Goal: Task Accomplishment & Management: Manage account settings

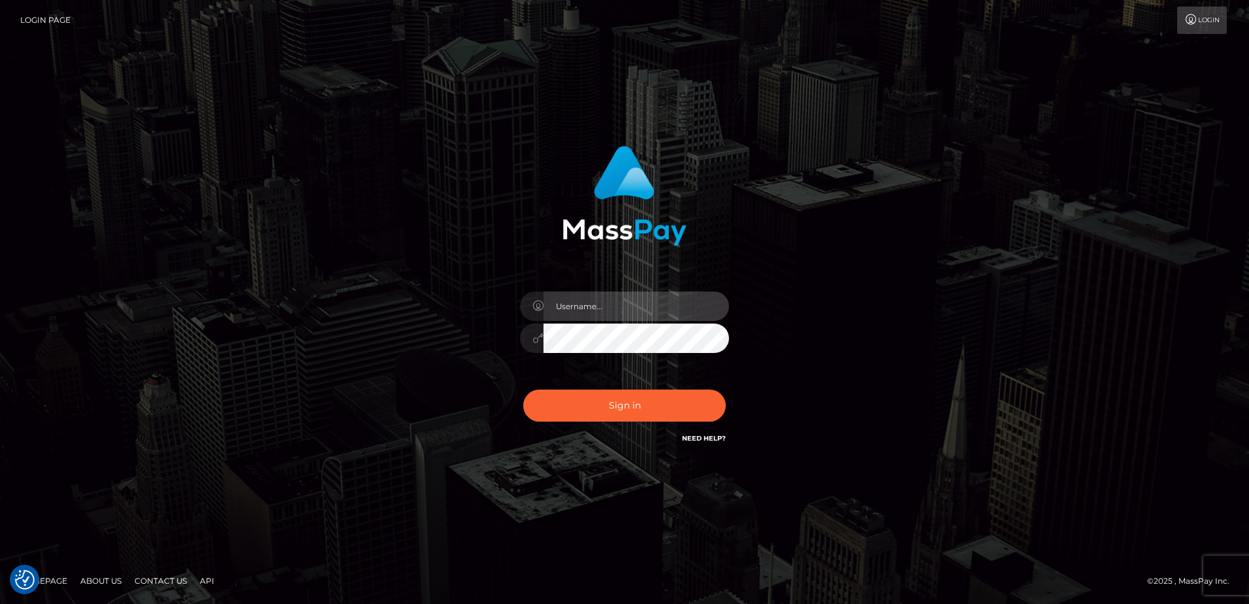
type input "Dan"
click at [604, 423] on div "Sign in Need Help?" at bounding box center [624, 411] width 229 height 58
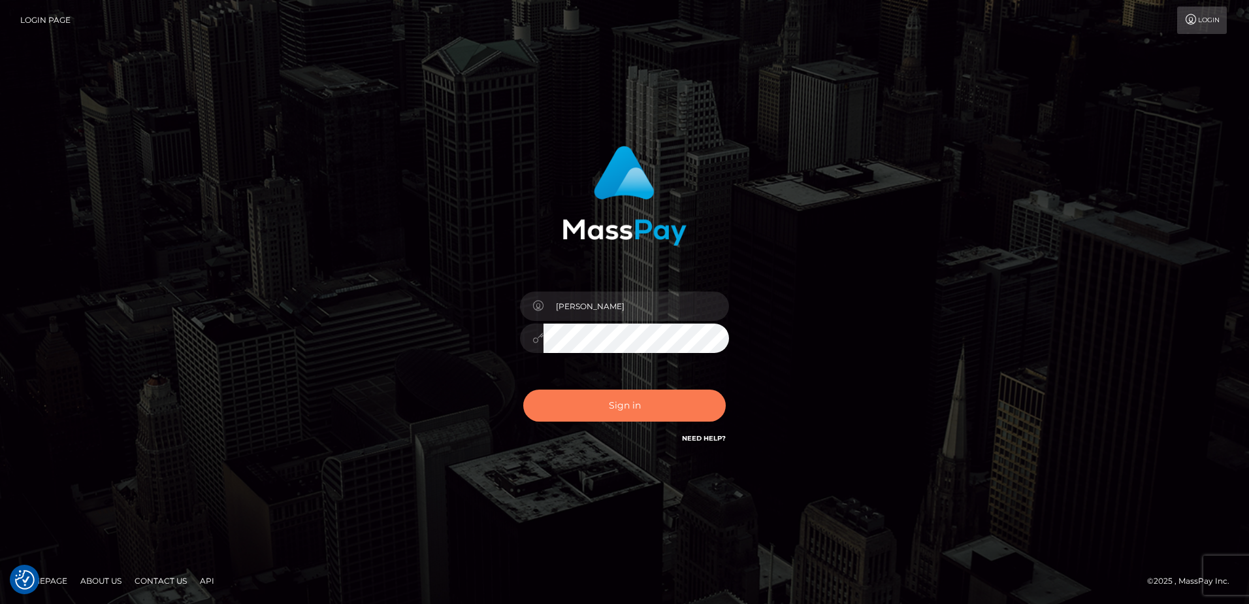
click at [608, 408] on button "Sign in" at bounding box center [624, 405] width 203 height 32
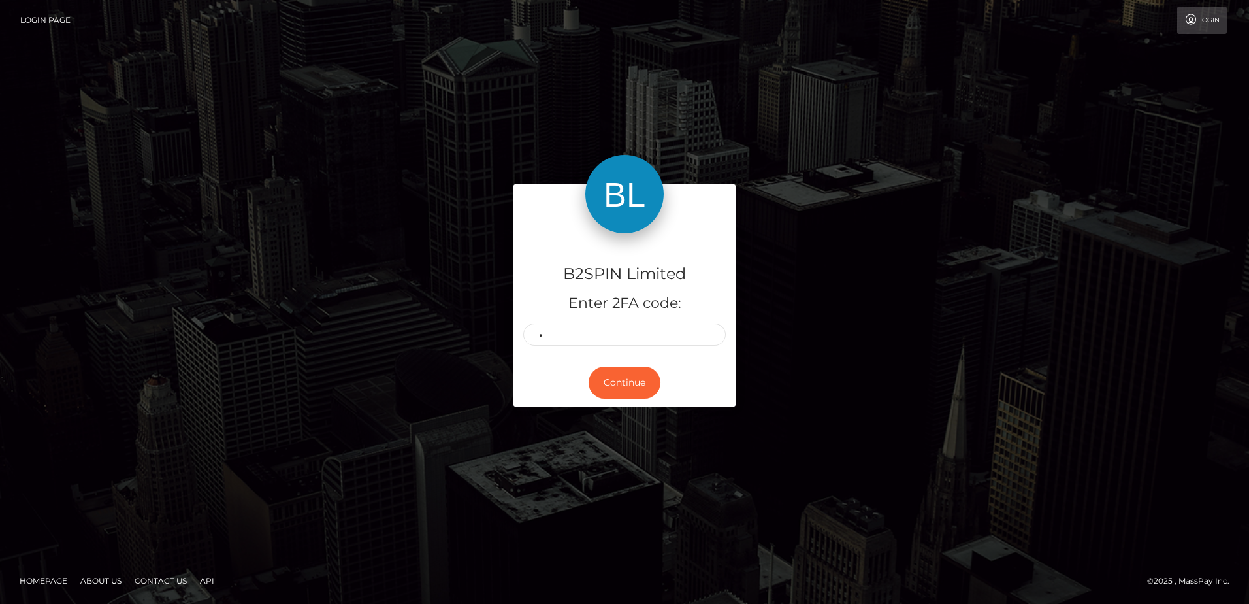
type input "5"
type input "7"
type input "8"
type input "2"
type input "1"
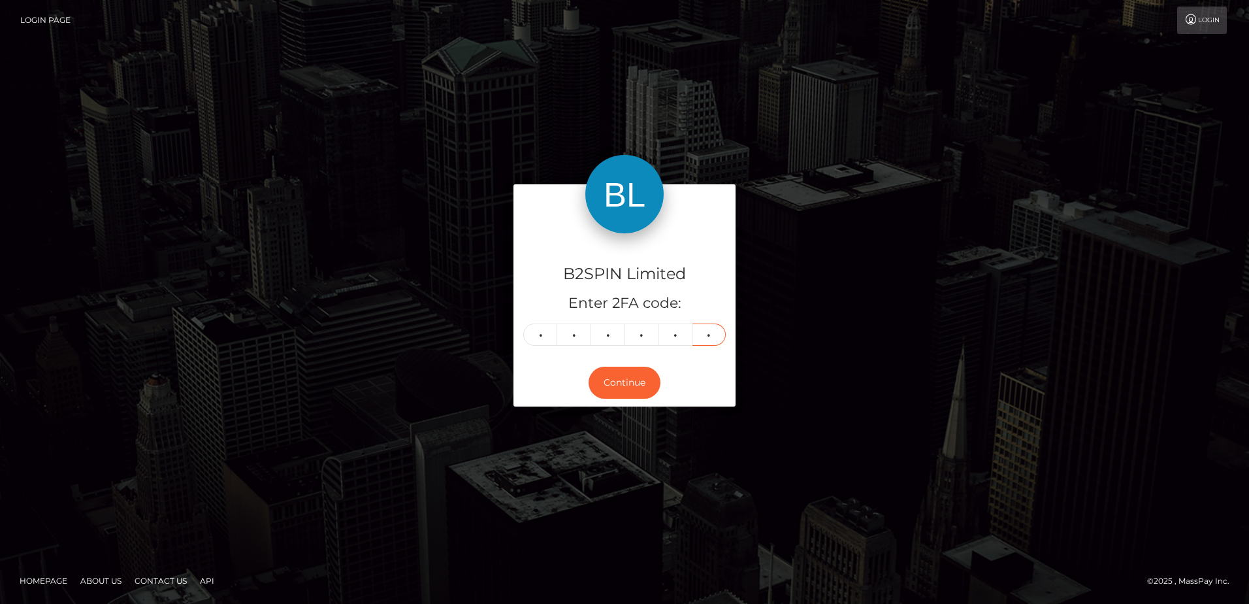
type input "5"
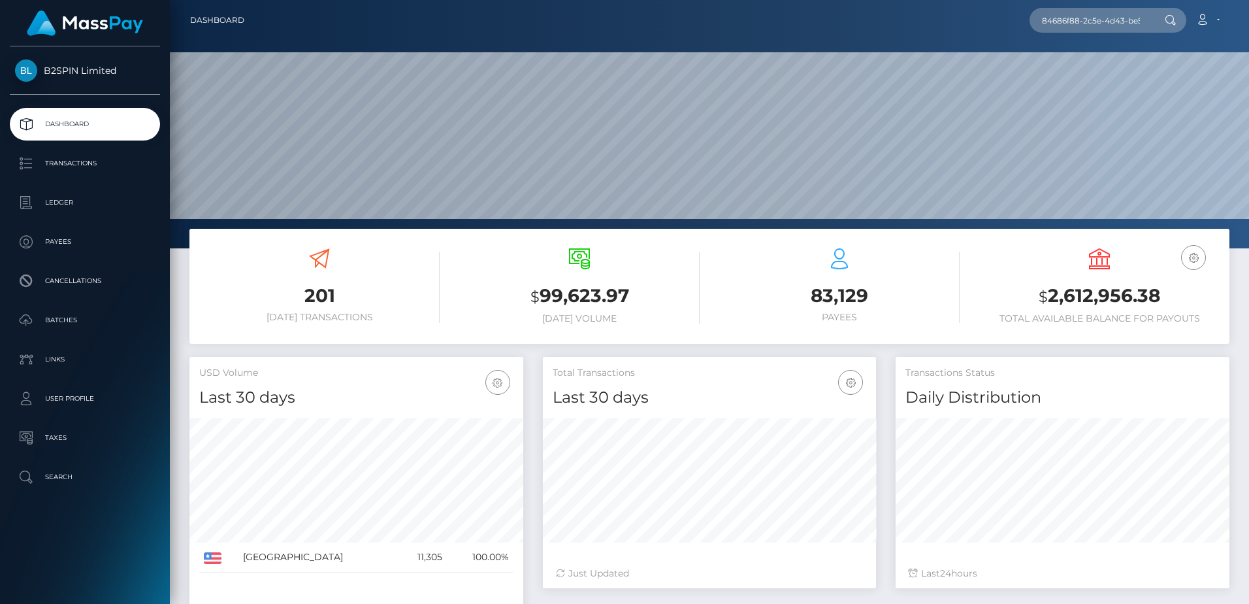
scroll to position [232, 333]
